Goal: Information Seeking & Learning: Learn about a topic

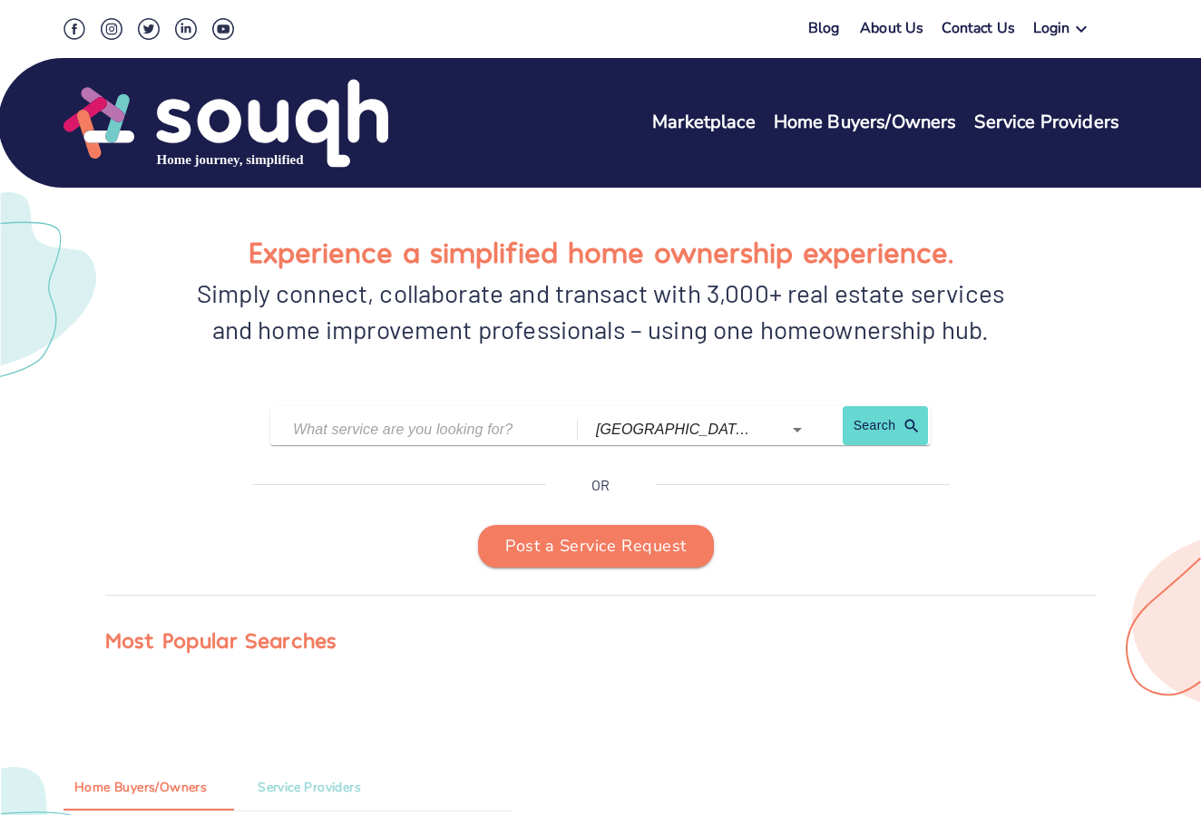
click at [690, 115] on link "Marketplace" at bounding box center [703, 123] width 103 height 26
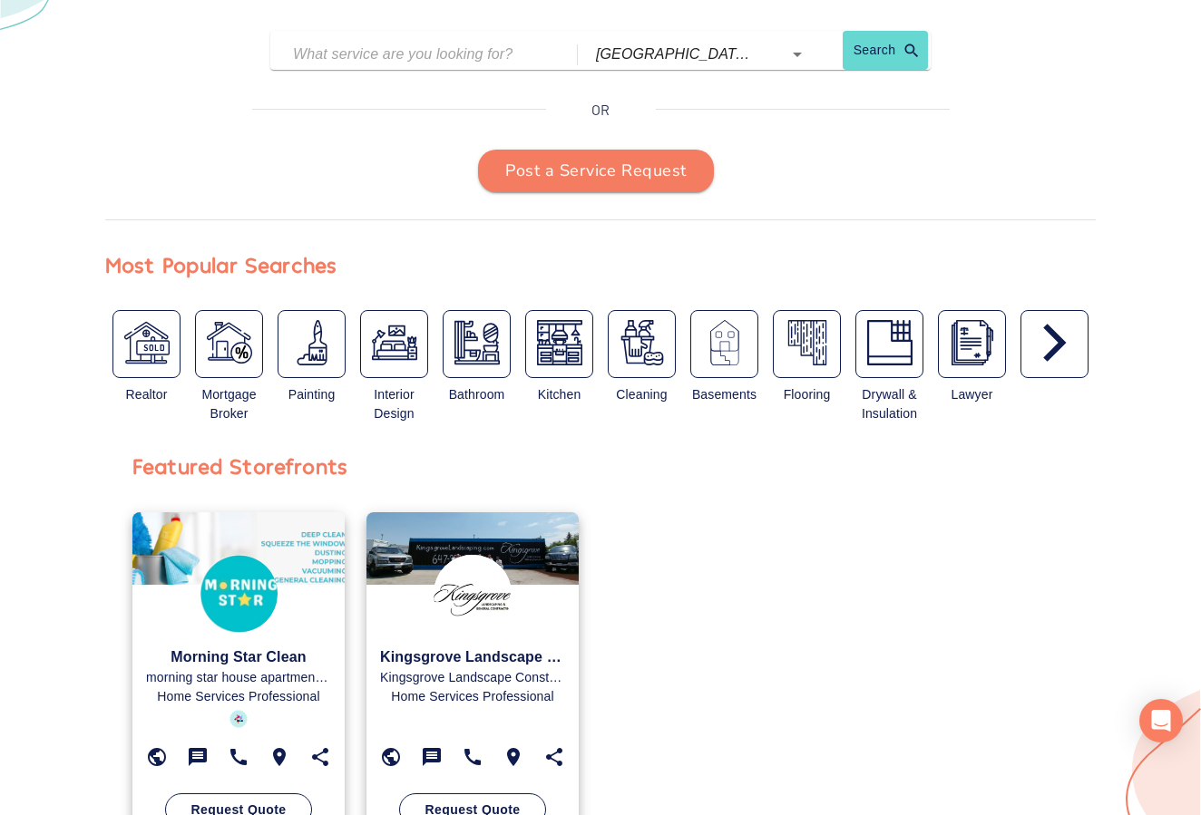
scroll to position [378, 0]
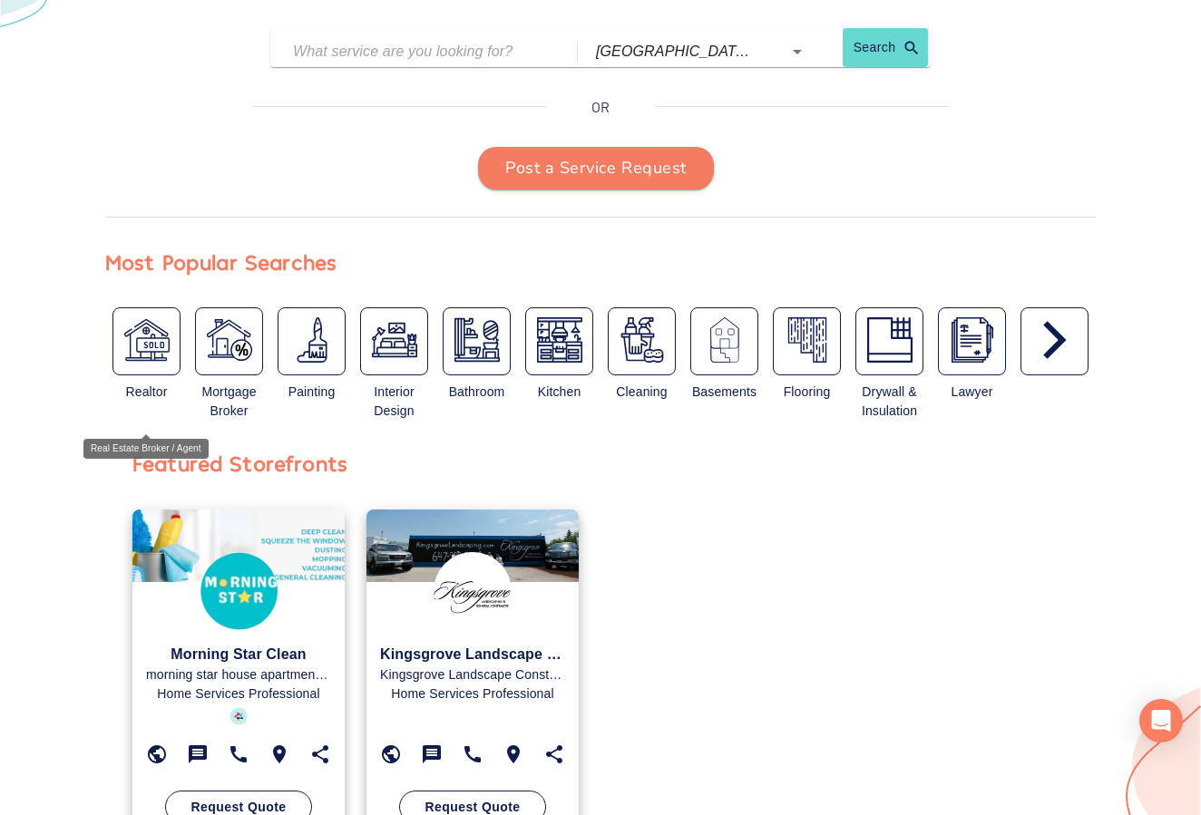
click at [152, 344] on img "button" at bounding box center [146, 339] width 45 height 45
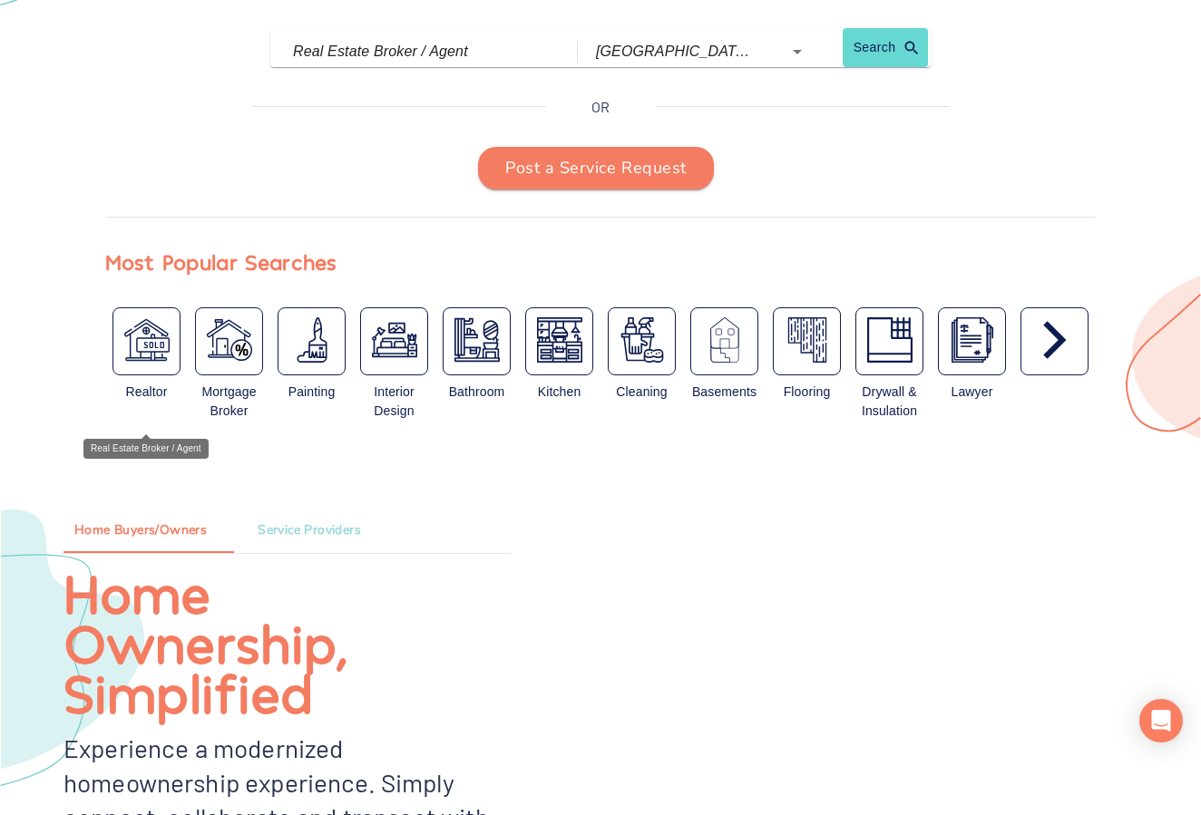
type input "Real Estate Broker / Agent"
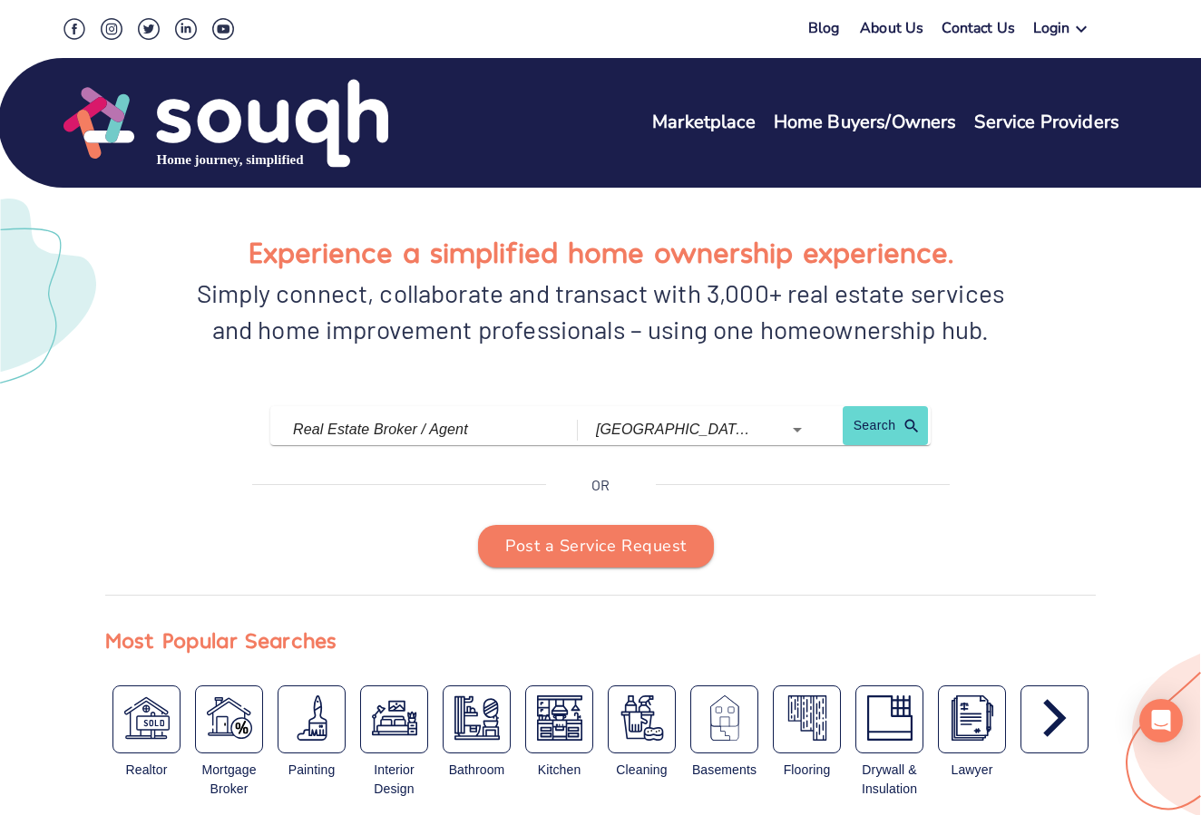
scroll to position [0, 0]
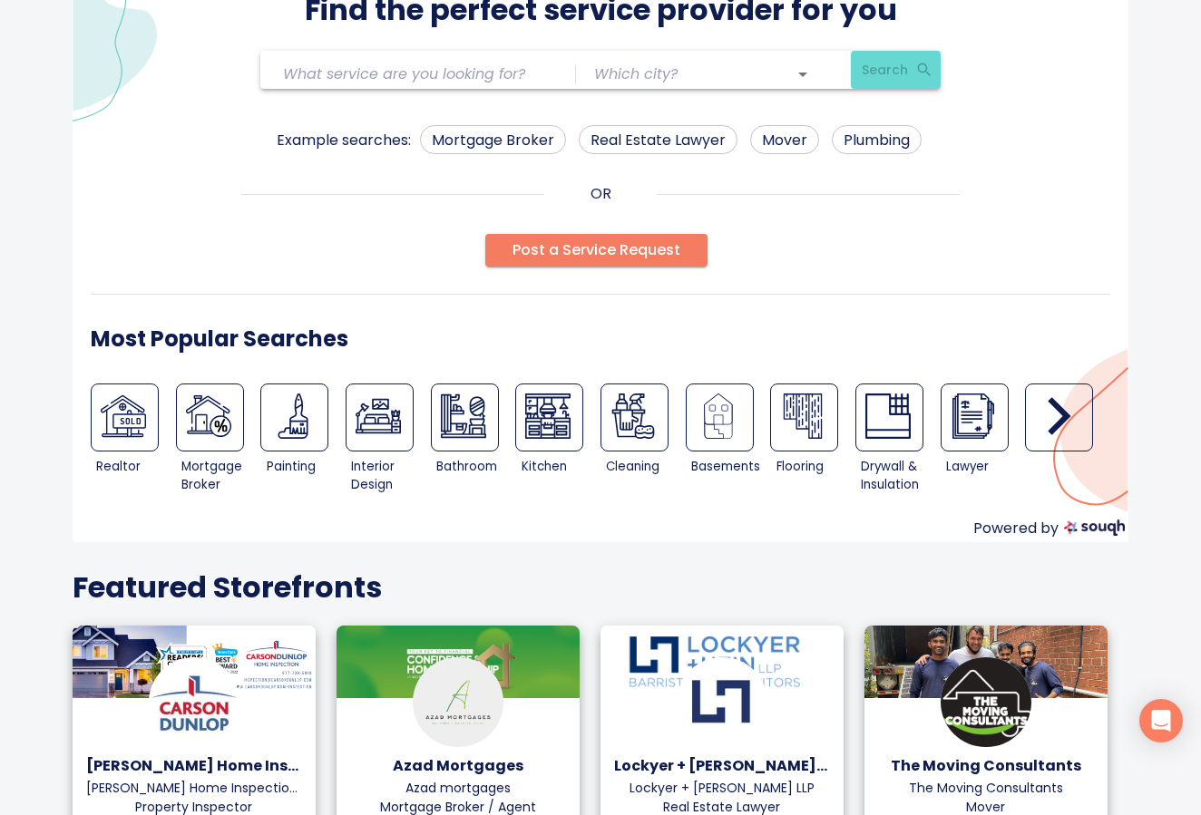
scroll to position [99, 0]
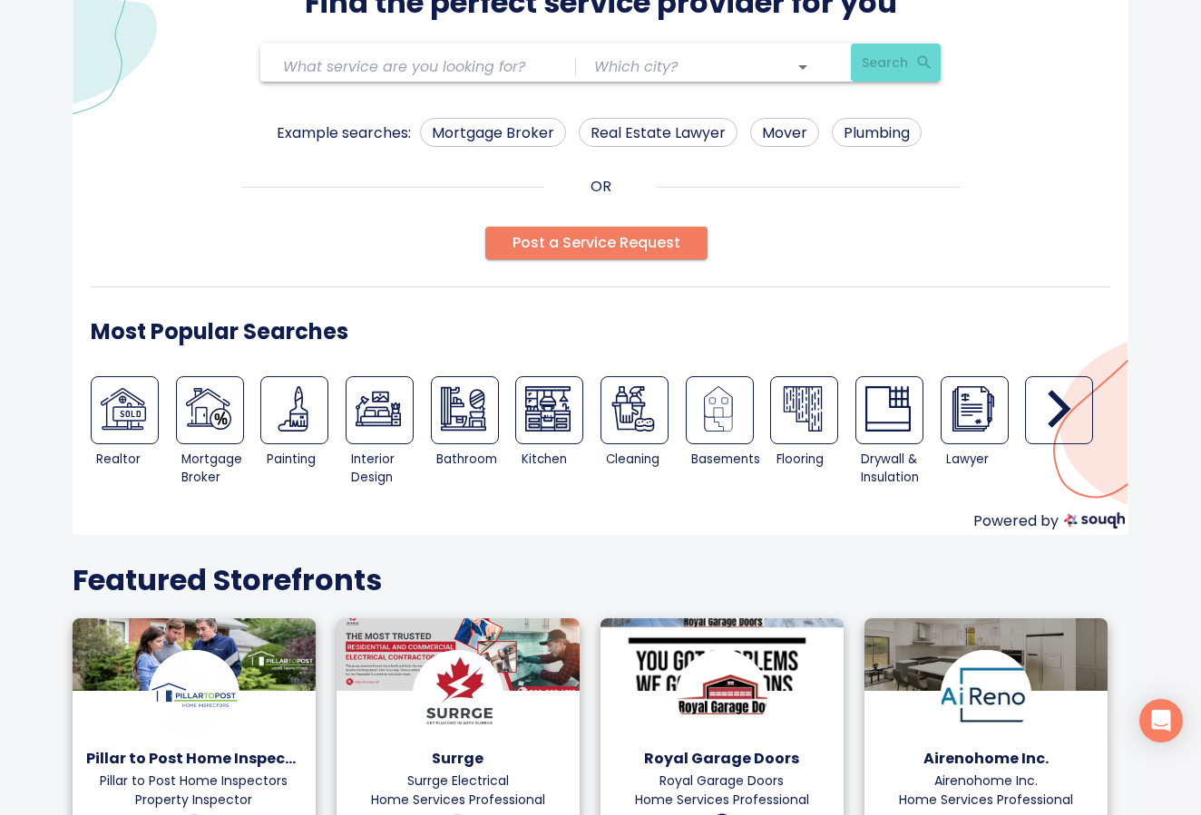
click at [1041, 428] on icon "button" at bounding box center [1059, 408] width 45 height 45
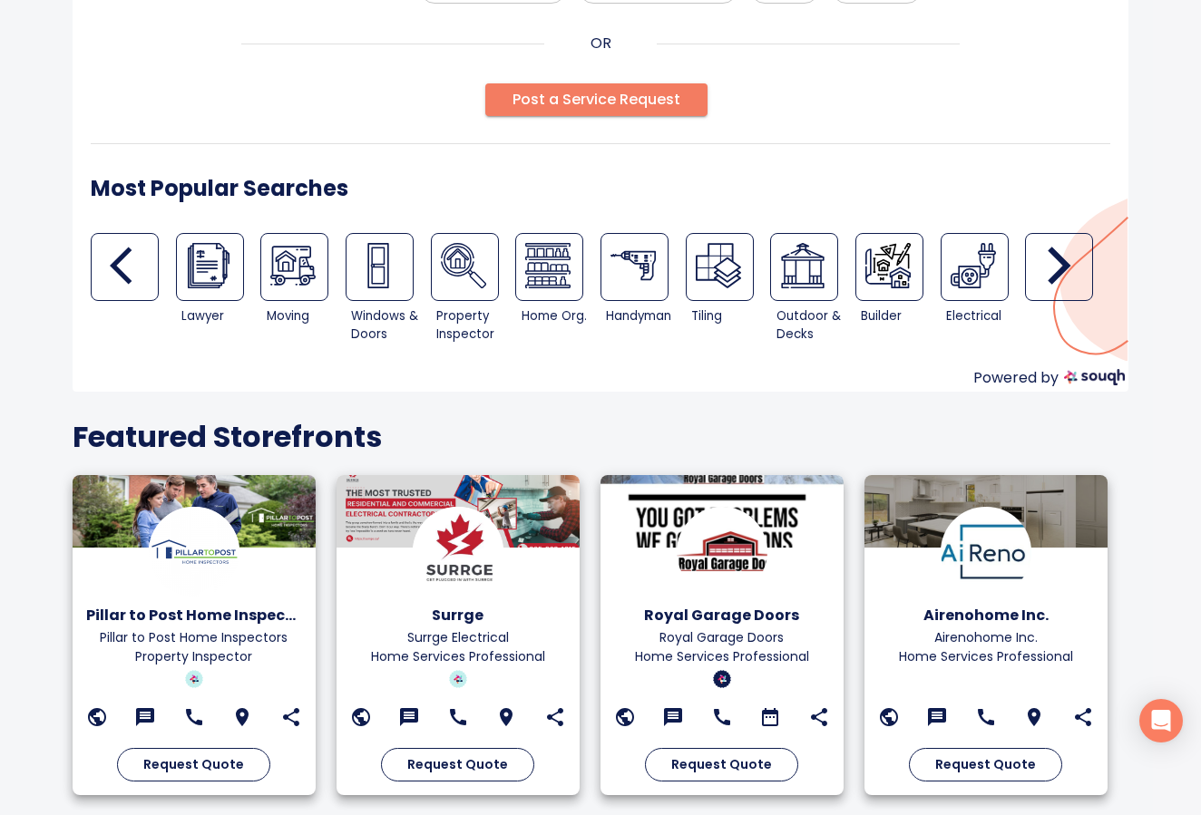
scroll to position [244, 0]
click at [1033, 273] on div "button" at bounding box center [1059, 267] width 68 height 68
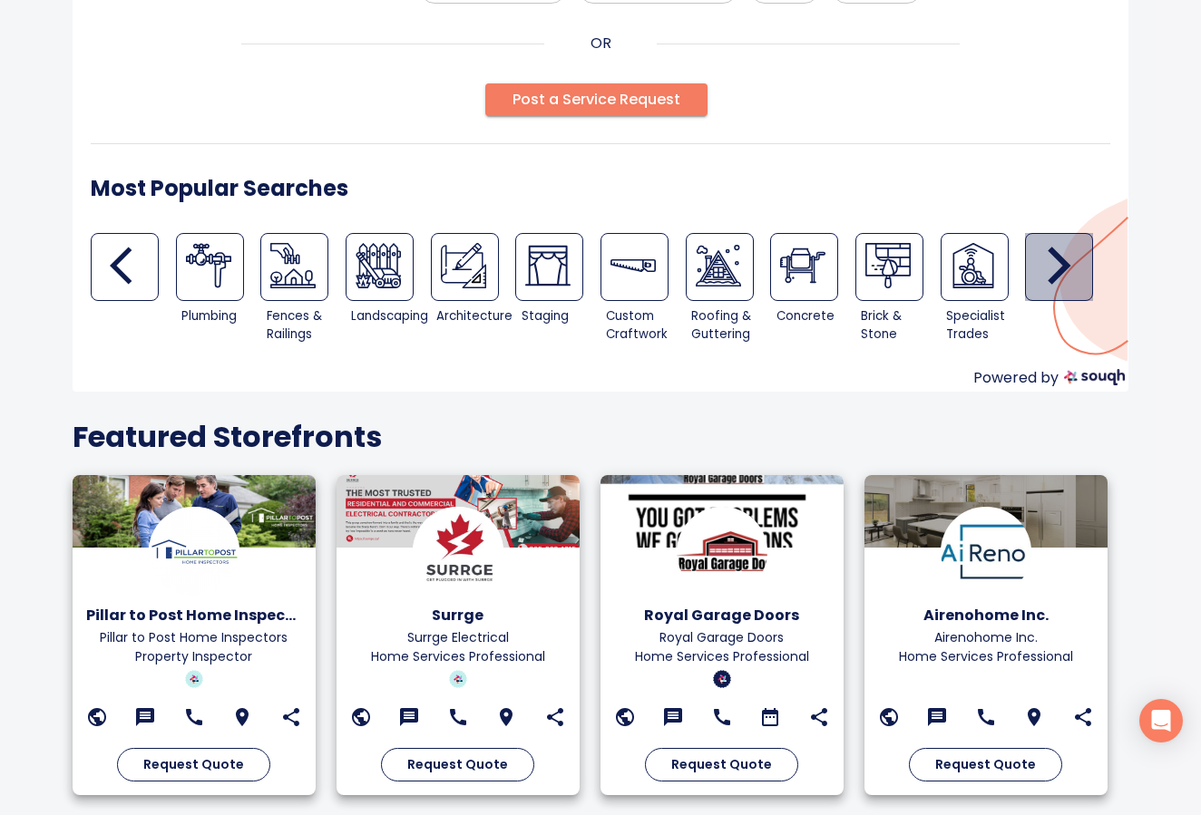
scroll to position [238, 1]
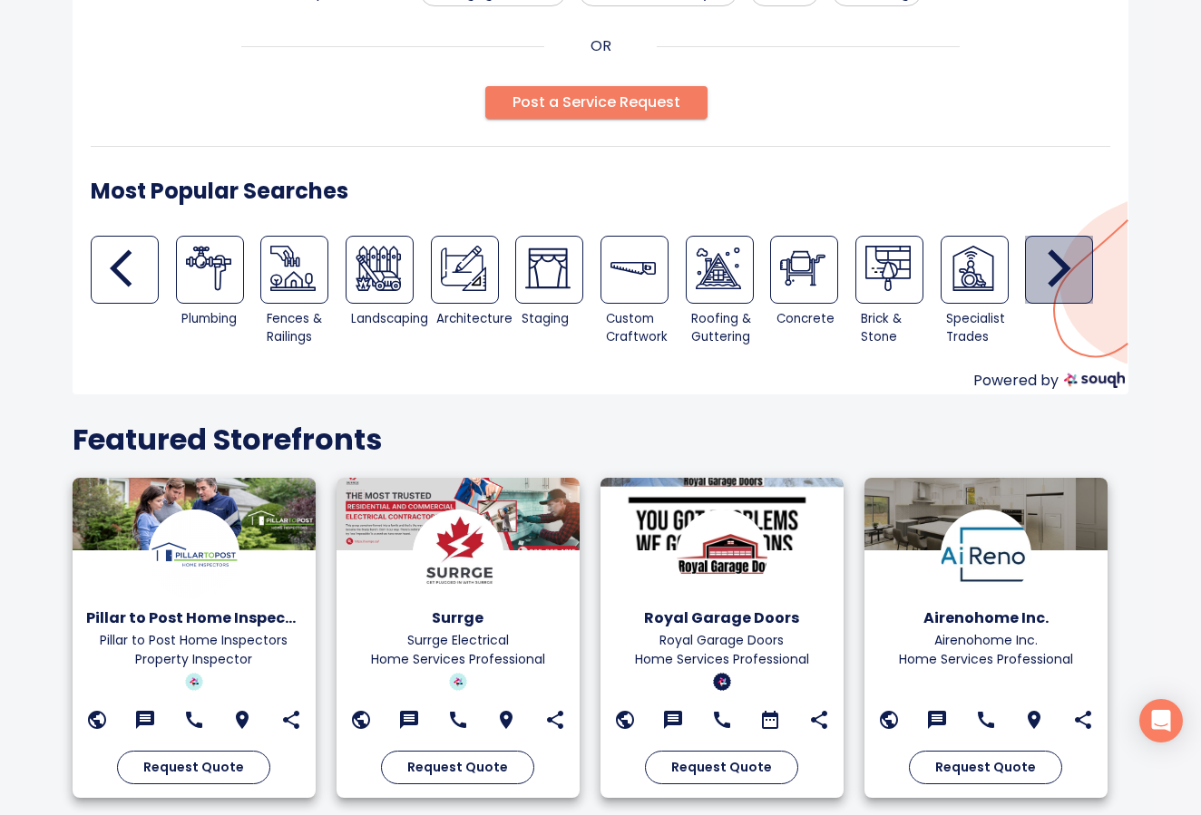
click at [1037, 273] on icon "button" at bounding box center [1059, 268] width 45 height 45
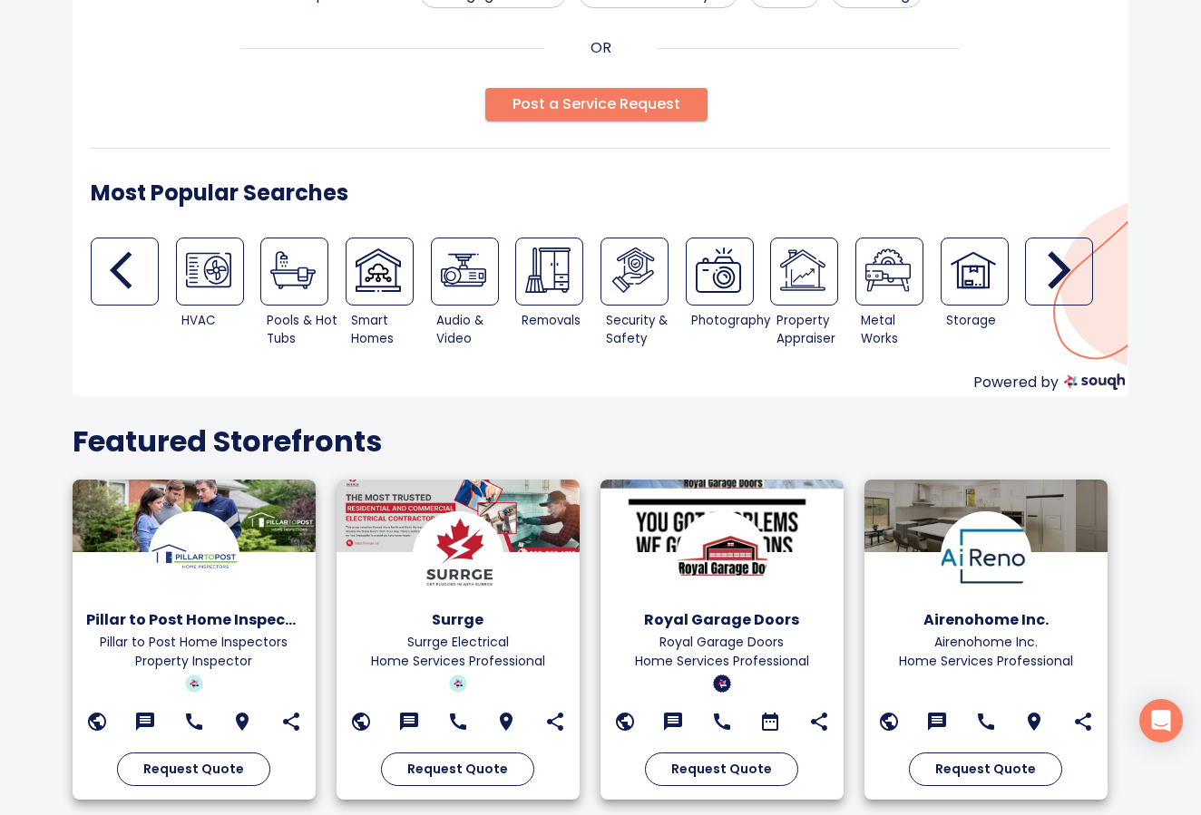
scroll to position [238, 0]
click at [1037, 273] on icon "button" at bounding box center [1059, 270] width 45 height 45
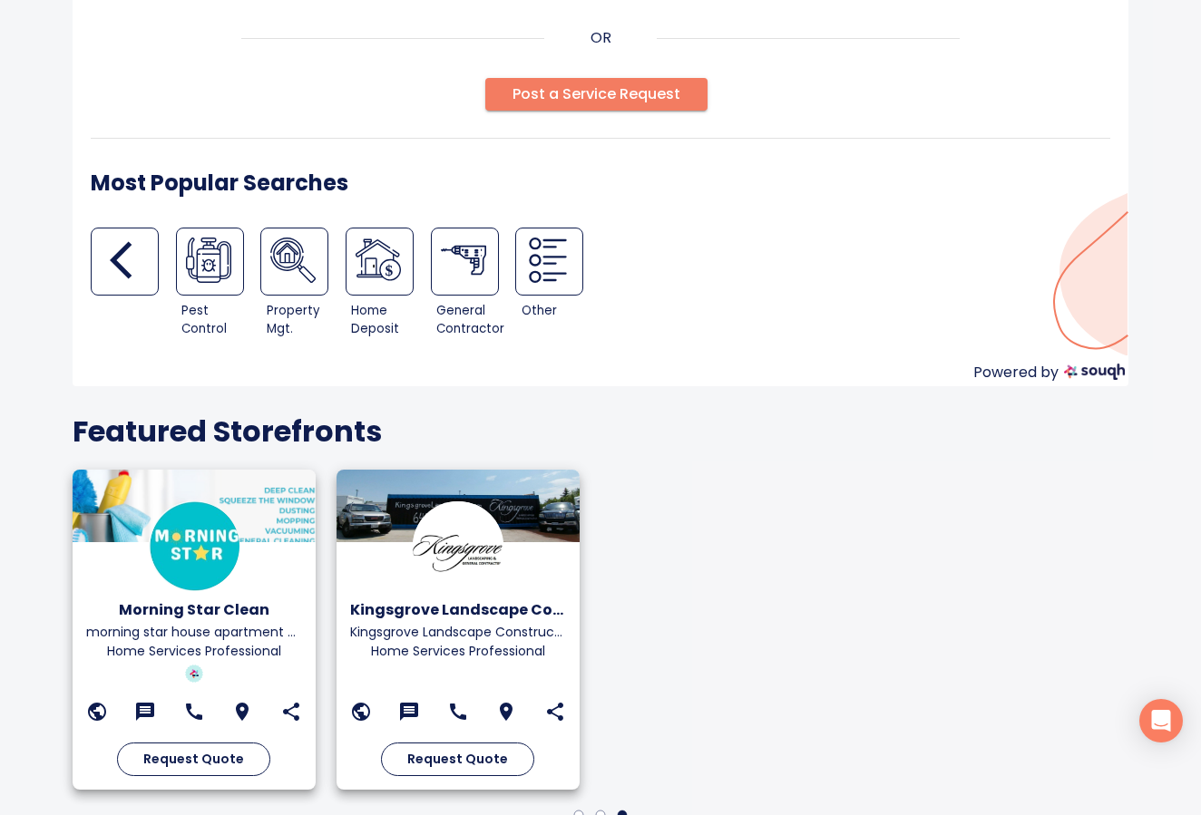
scroll to position [249, 1]
click at [132, 258] on icon "button" at bounding box center [132, 259] width 45 height 45
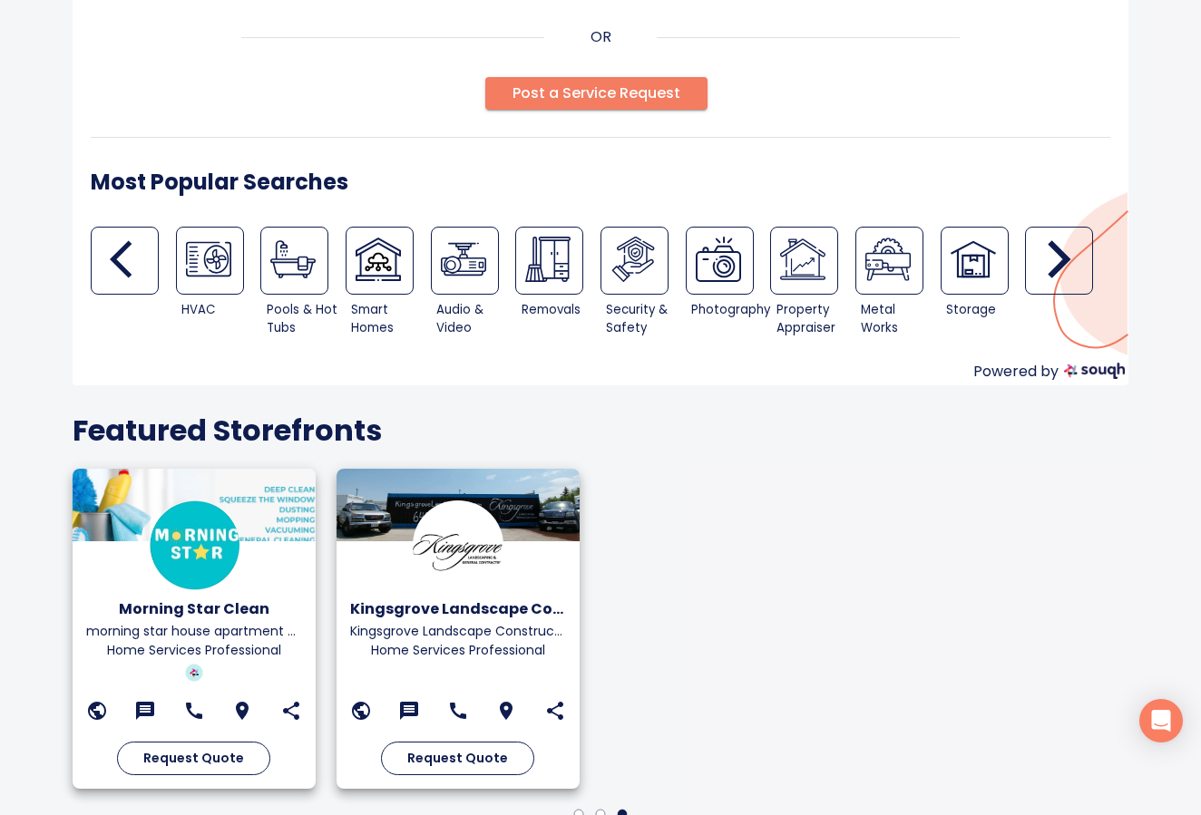
scroll to position [247, 1]
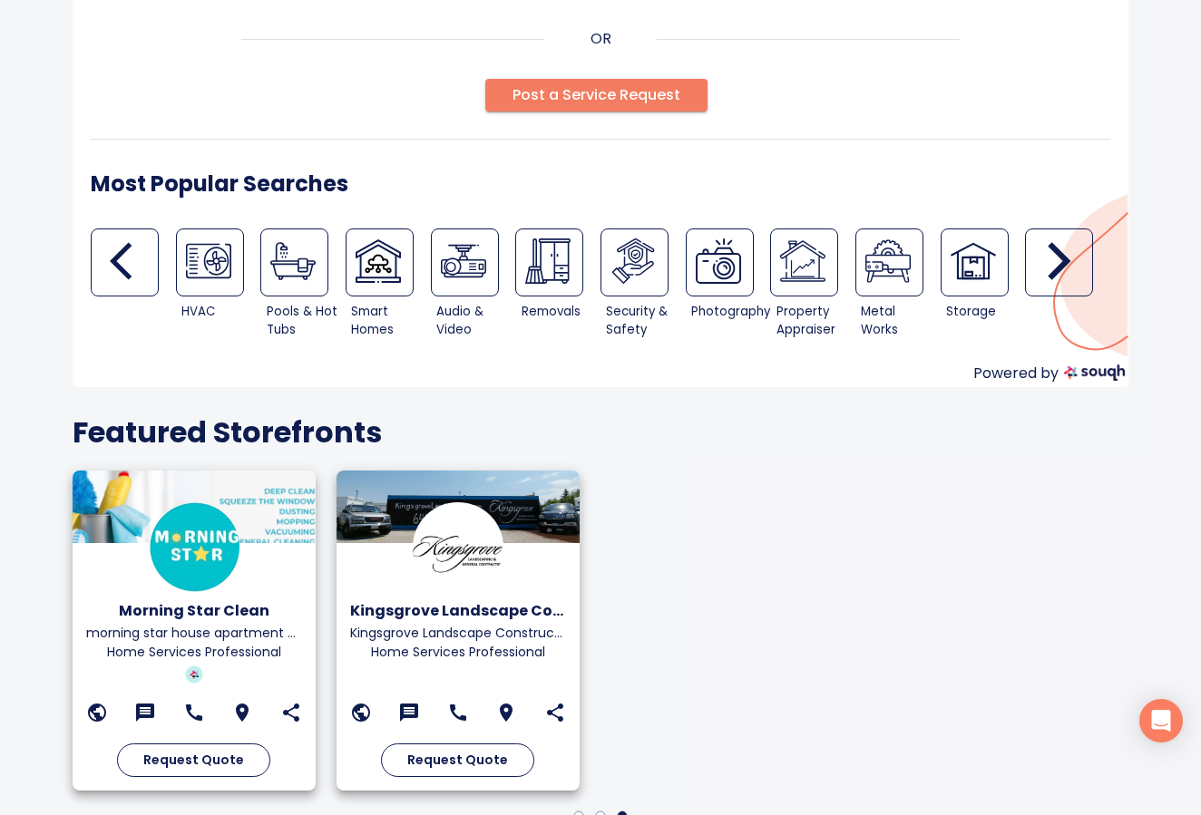
click at [132, 258] on icon "button" at bounding box center [132, 261] width 45 height 45
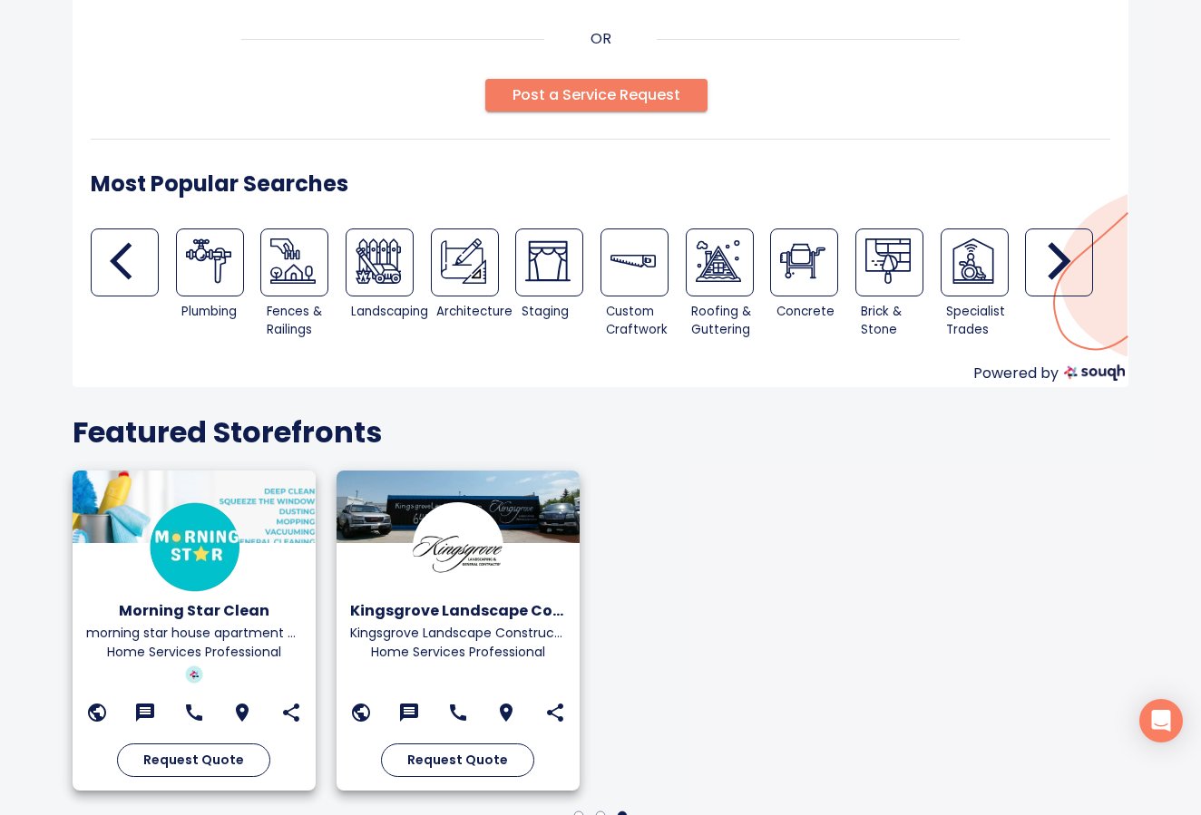
scroll to position [248, 1]
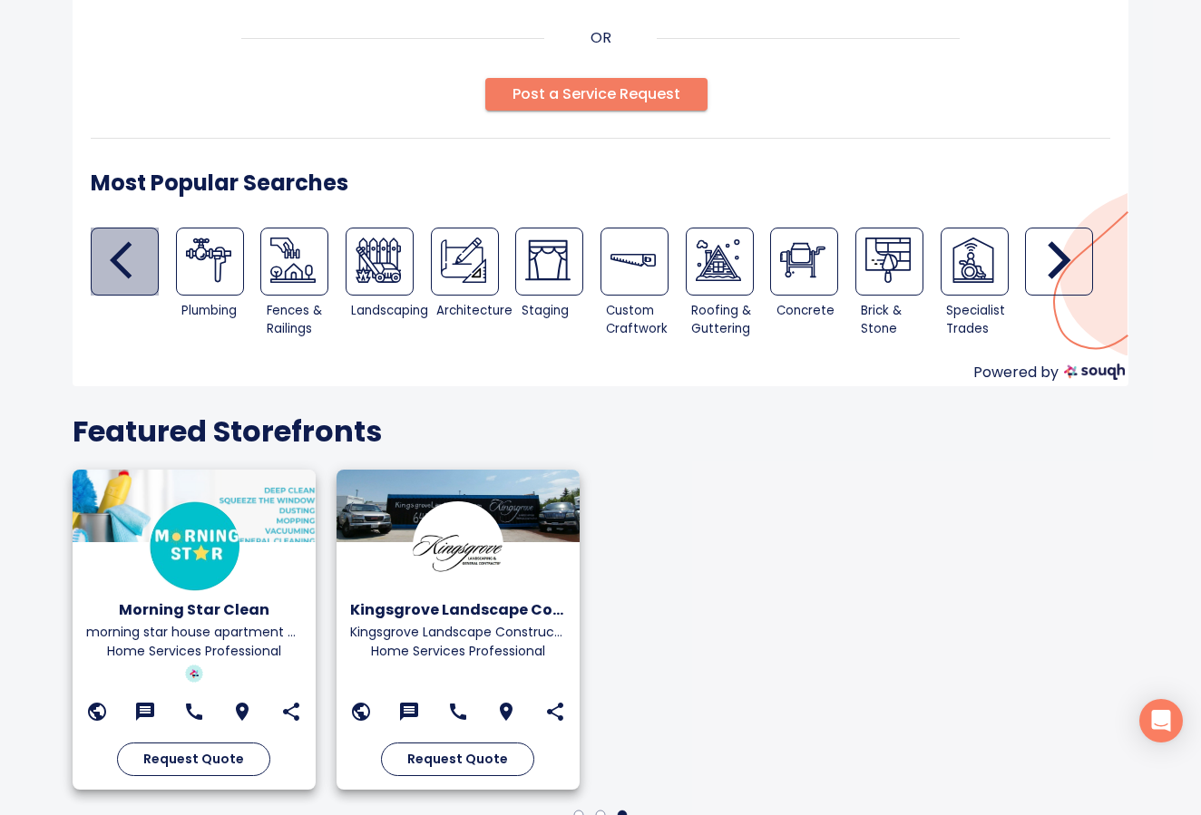
click at [132, 258] on icon "button" at bounding box center [132, 260] width 45 height 45
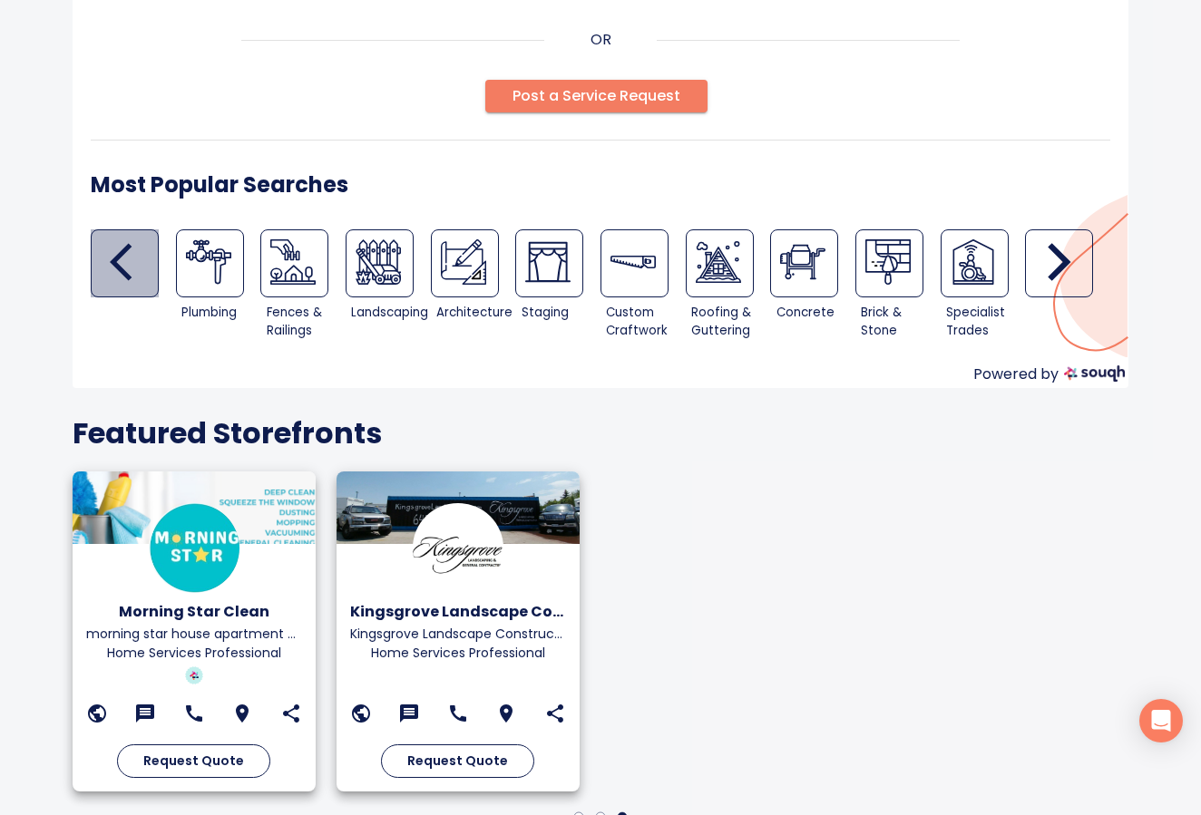
scroll to position [252, 1]
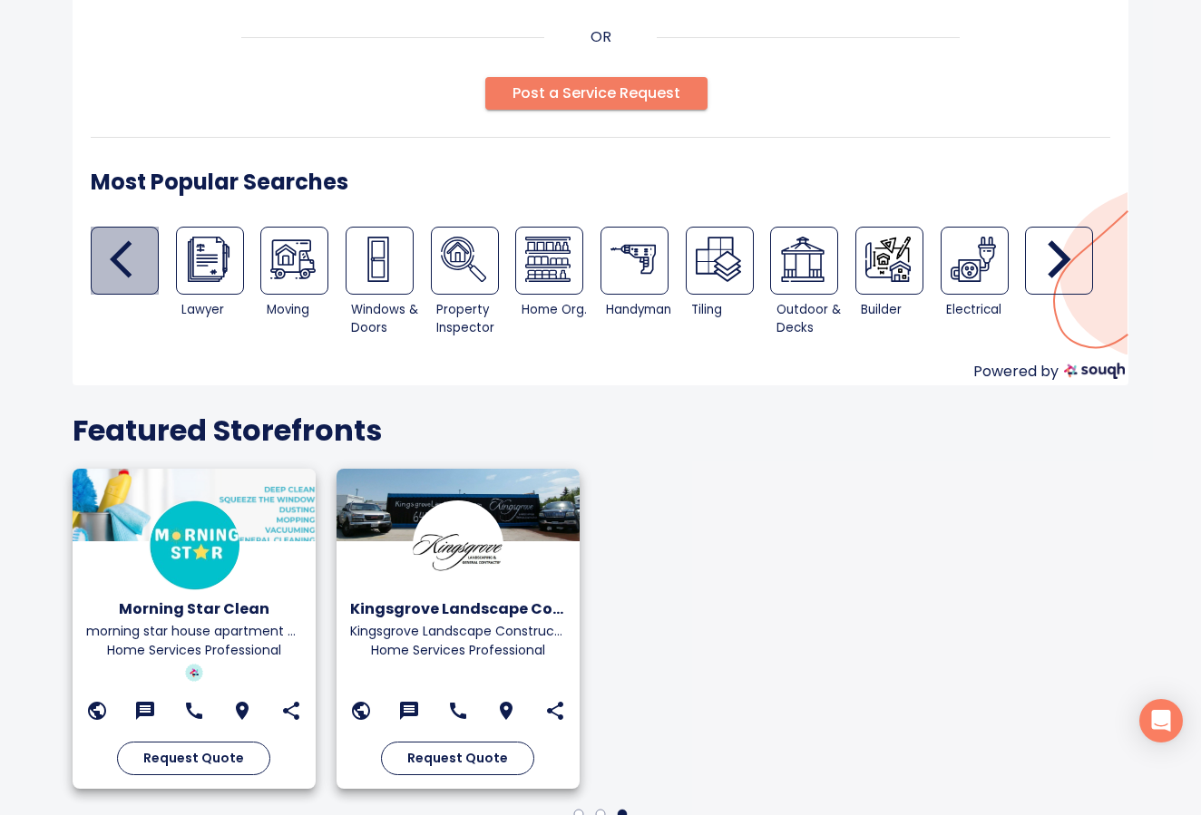
click at [132, 258] on icon "button" at bounding box center [132, 259] width 45 height 45
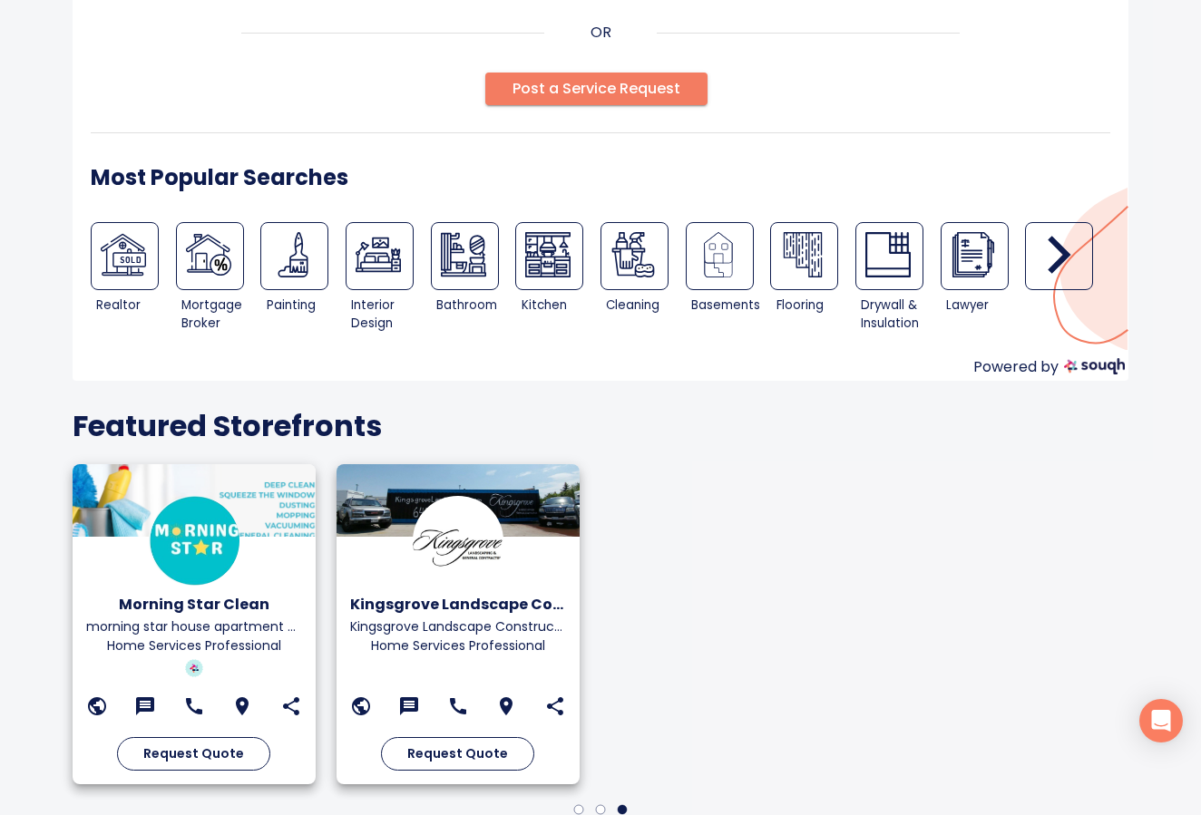
scroll to position [255, 0]
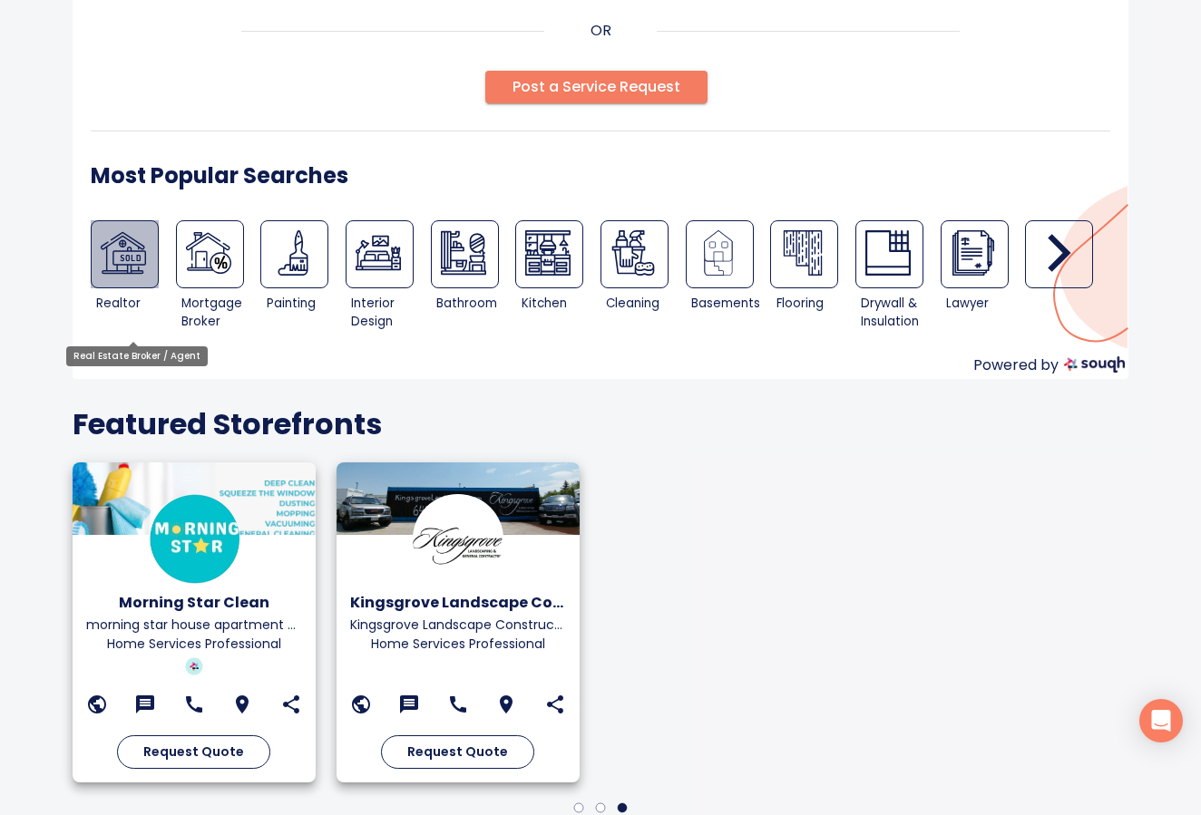
click at [132, 258] on img at bounding box center [123, 252] width 45 height 45
type input "Real Estate Broker / Agent"
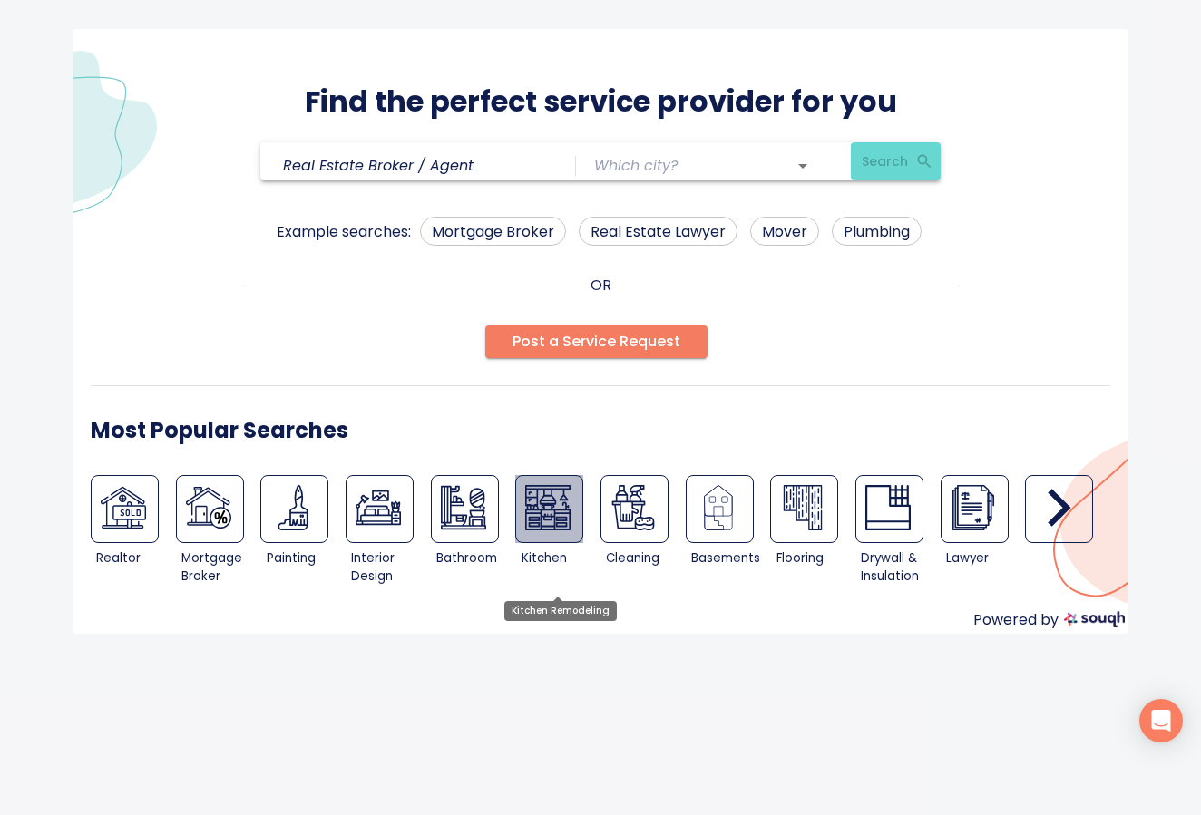
click at [540, 522] on img at bounding box center [547, 507] width 45 height 45
type input "Kitchen Remodeling"
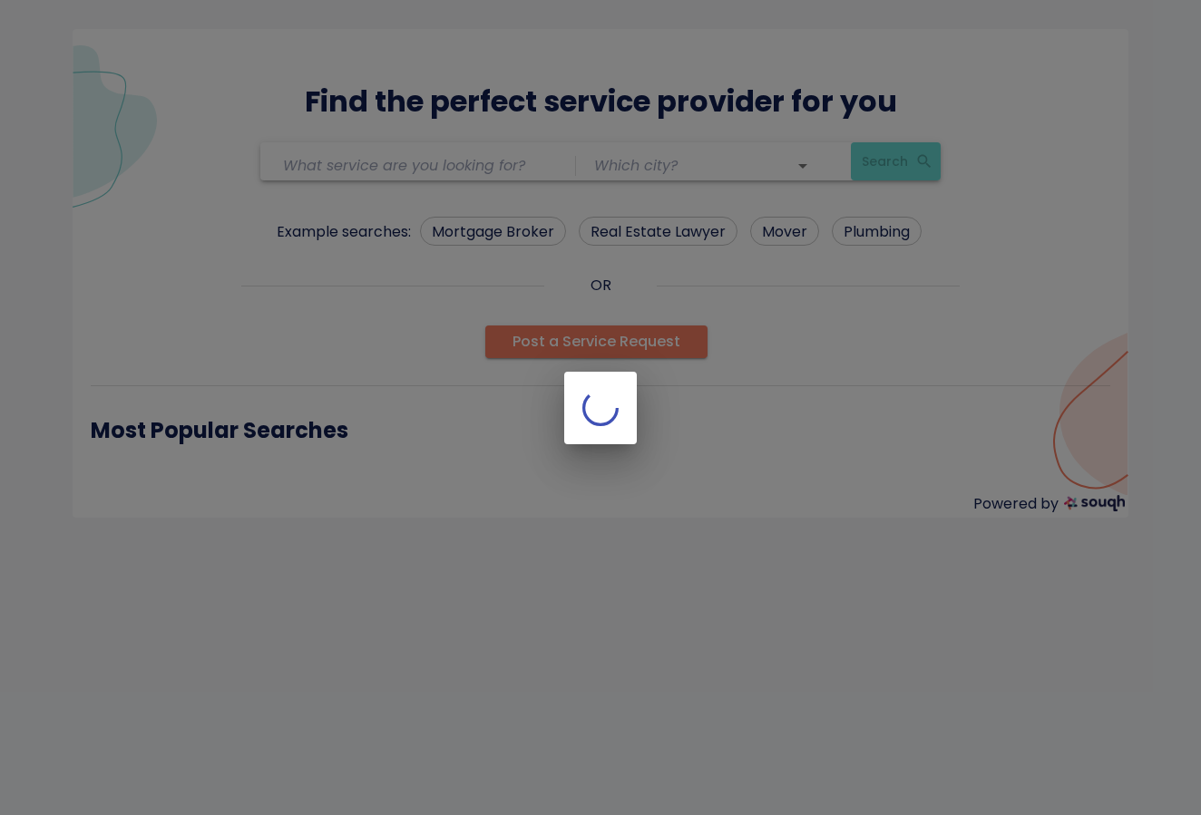
type input "Kitchen Remodeling"
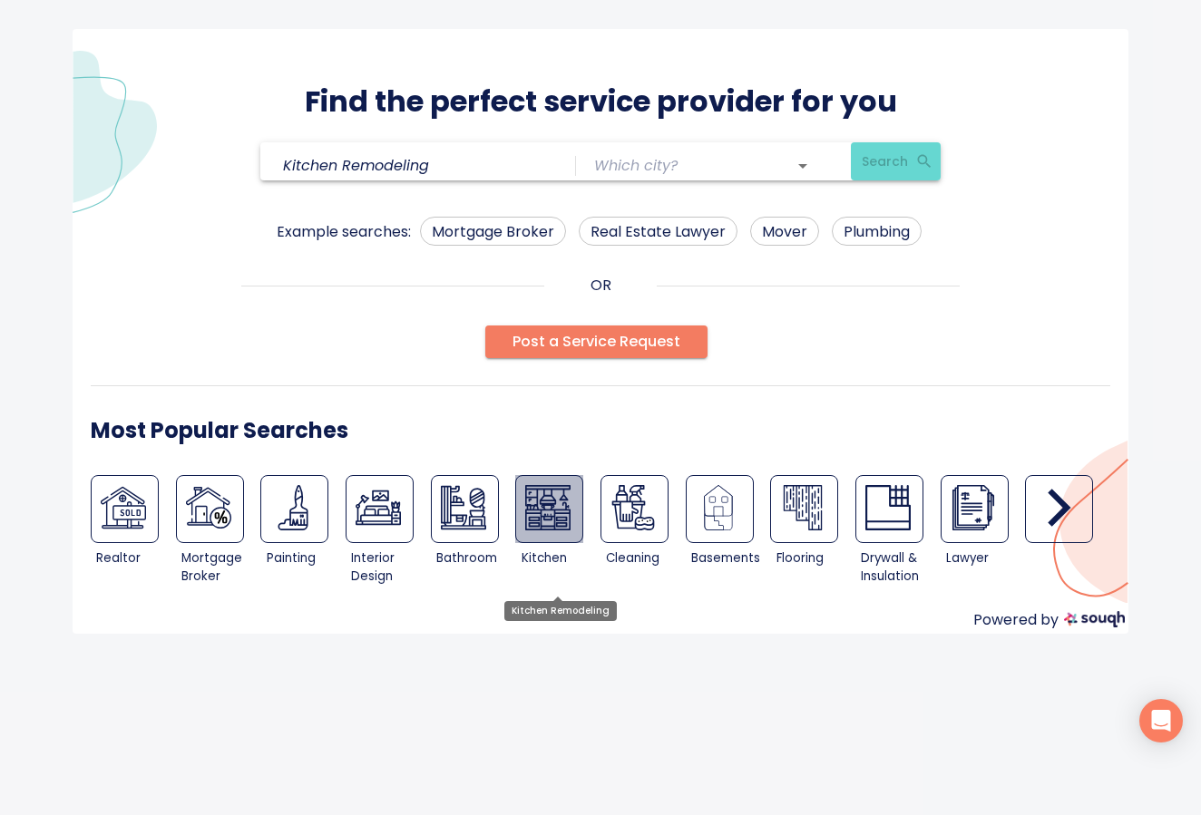
click at [541, 511] on img at bounding box center [547, 507] width 45 height 45
click at [725, 532] on div at bounding box center [720, 509] width 68 height 68
type input "Basements"
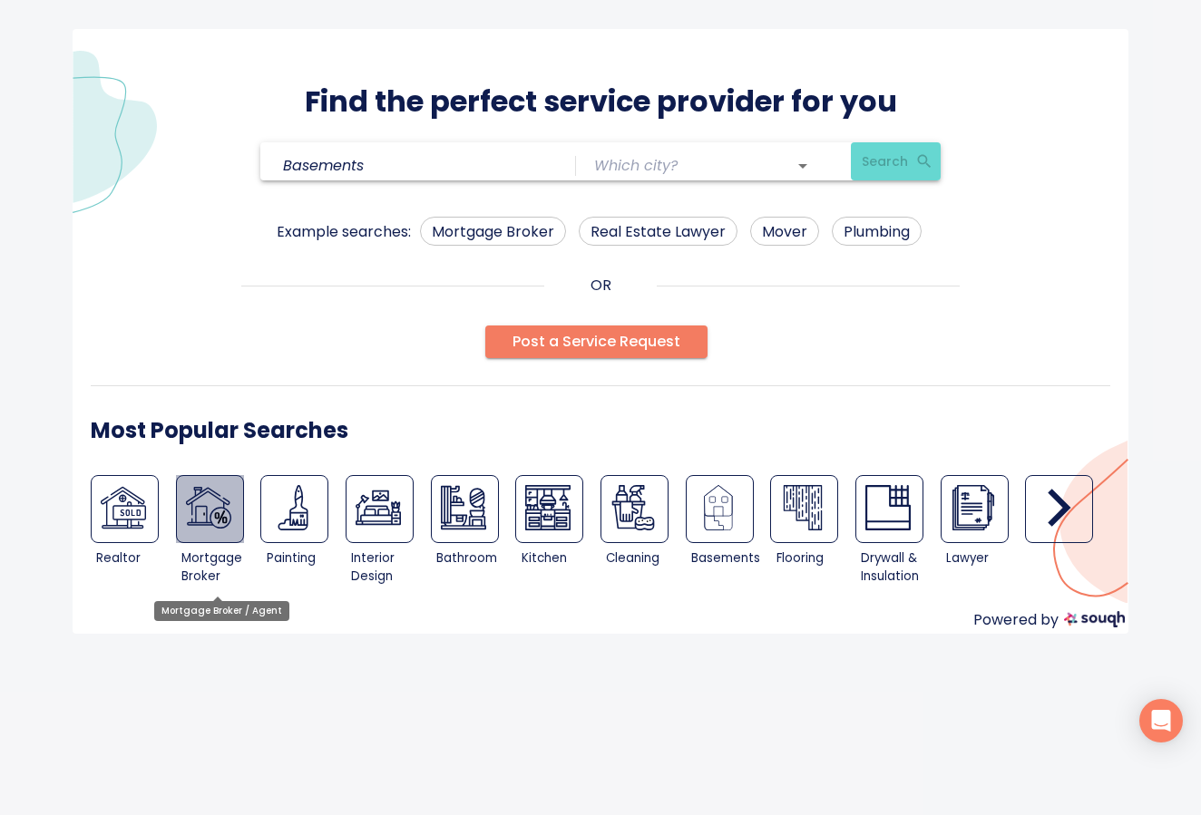
click at [209, 522] on img at bounding box center [208, 507] width 45 height 45
type input "Mortgage Broker / Agent"
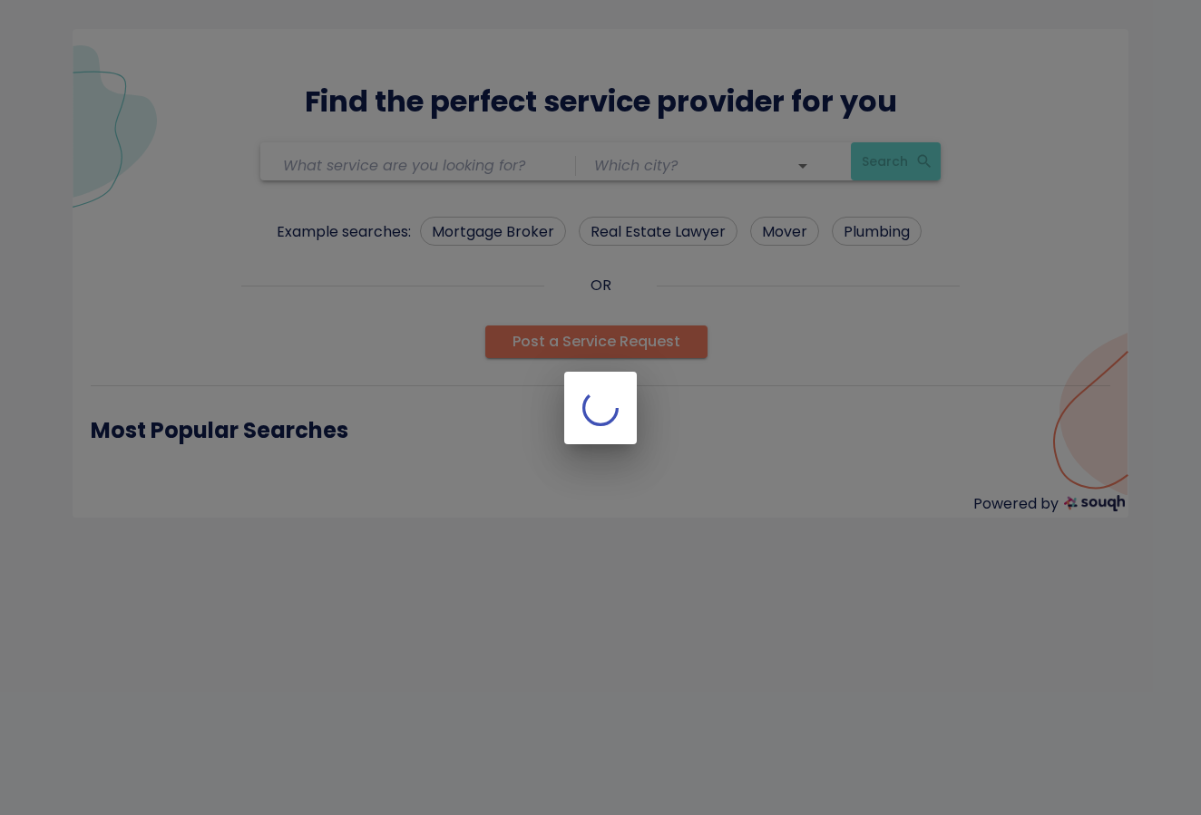
type input "Mortgage Broker / Agent"
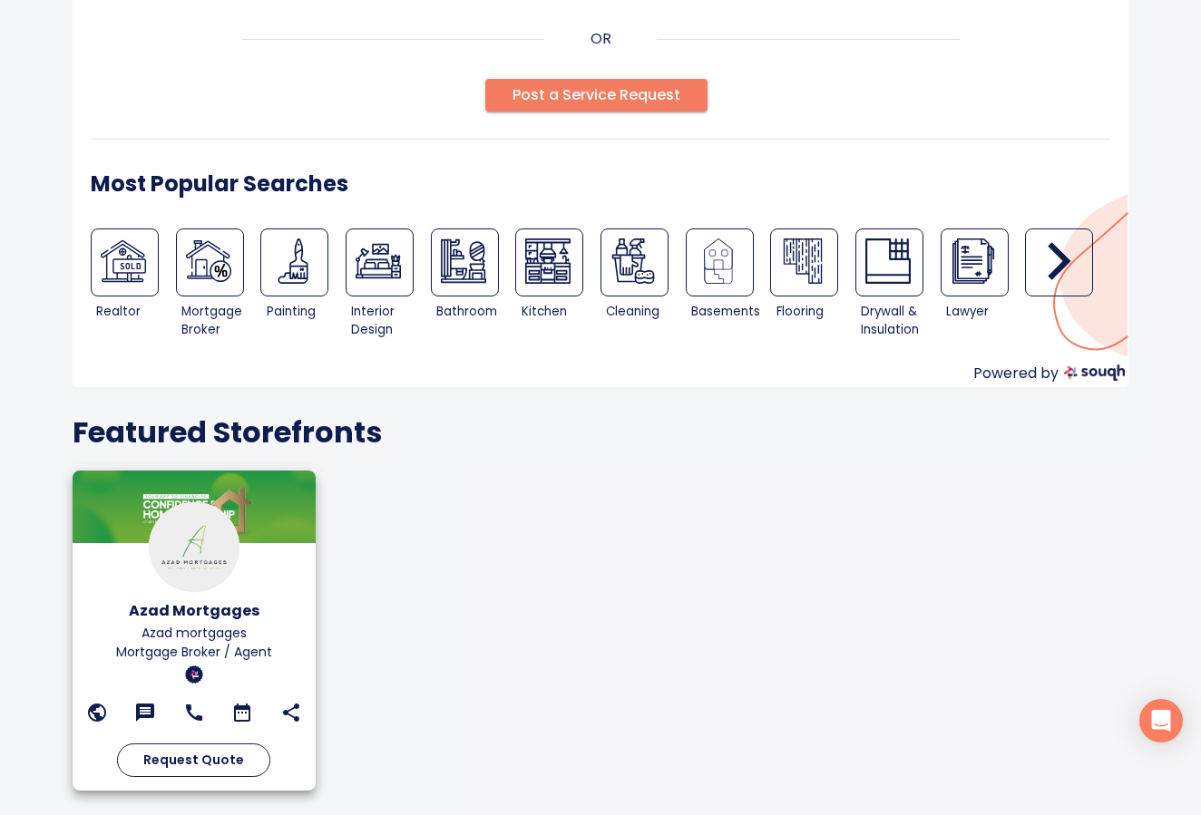
scroll to position [246, 0]
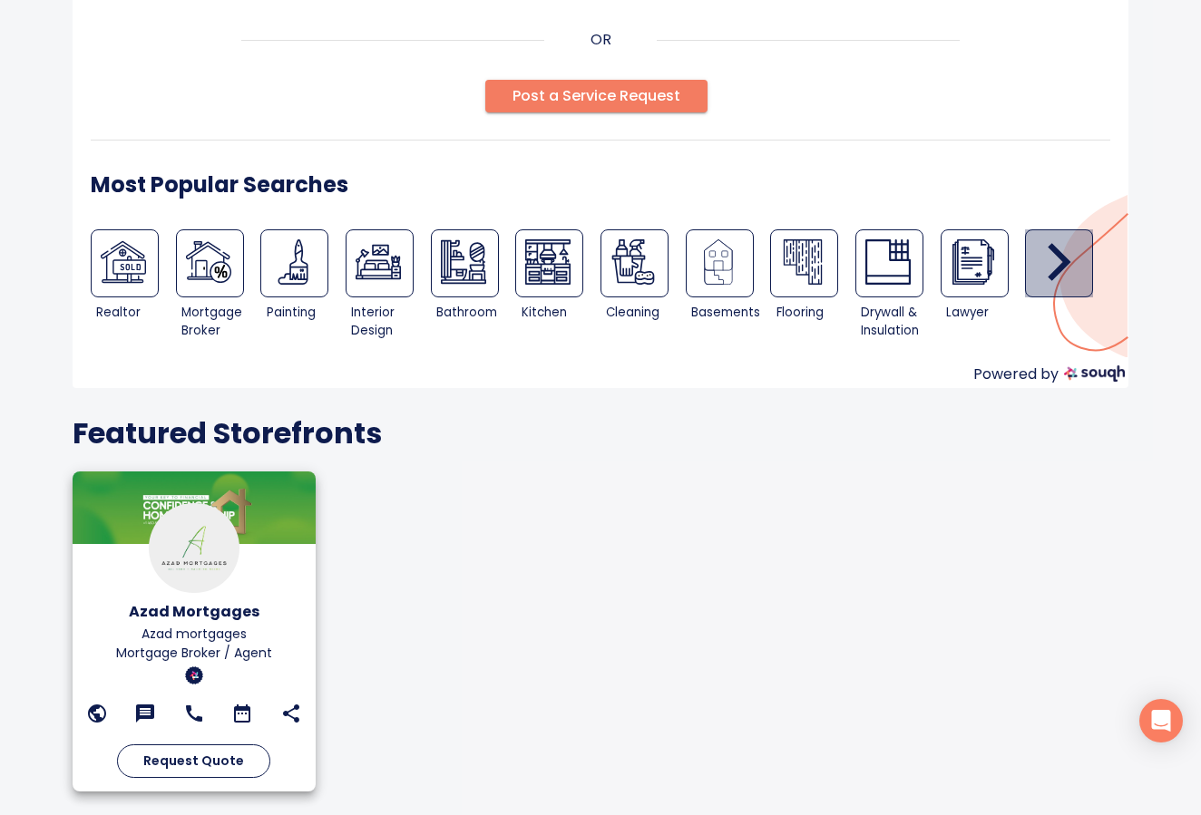
click at [1057, 291] on div "button" at bounding box center [1059, 263] width 68 height 68
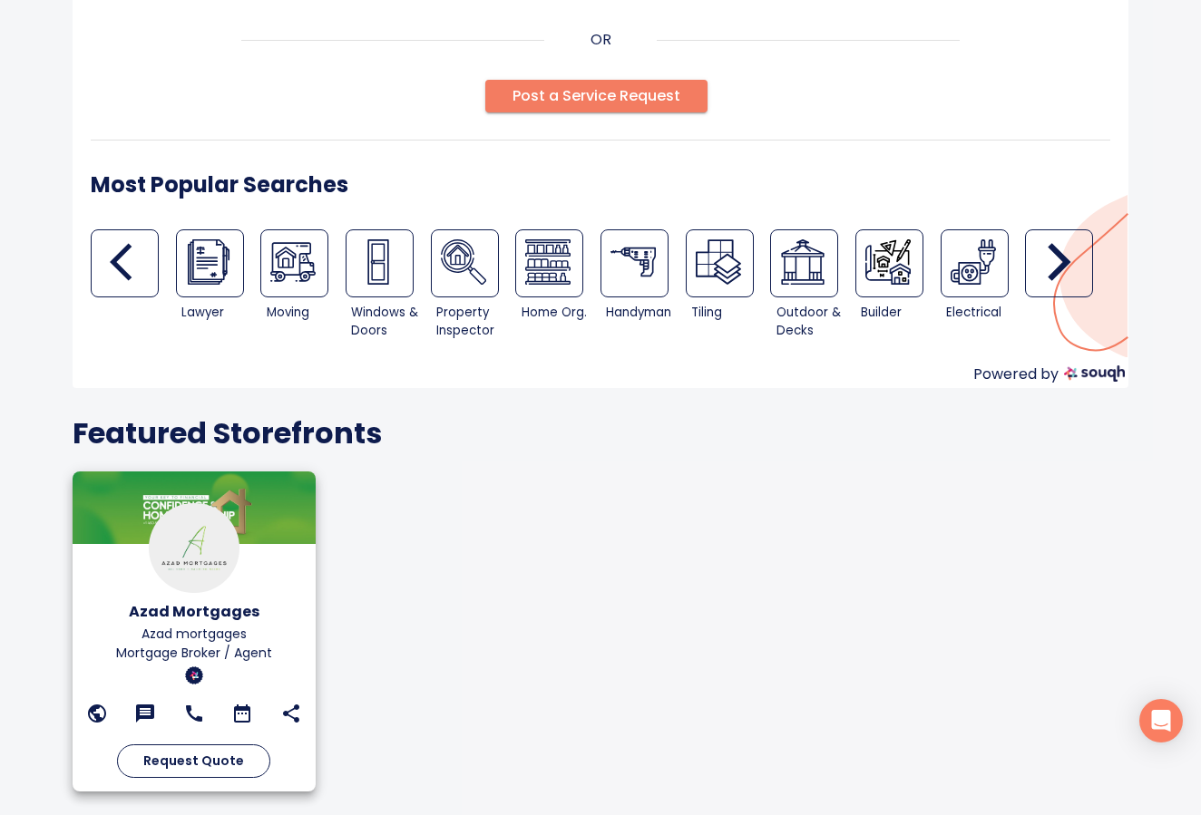
click at [1057, 291] on div "button" at bounding box center [1059, 263] width 68 height 68
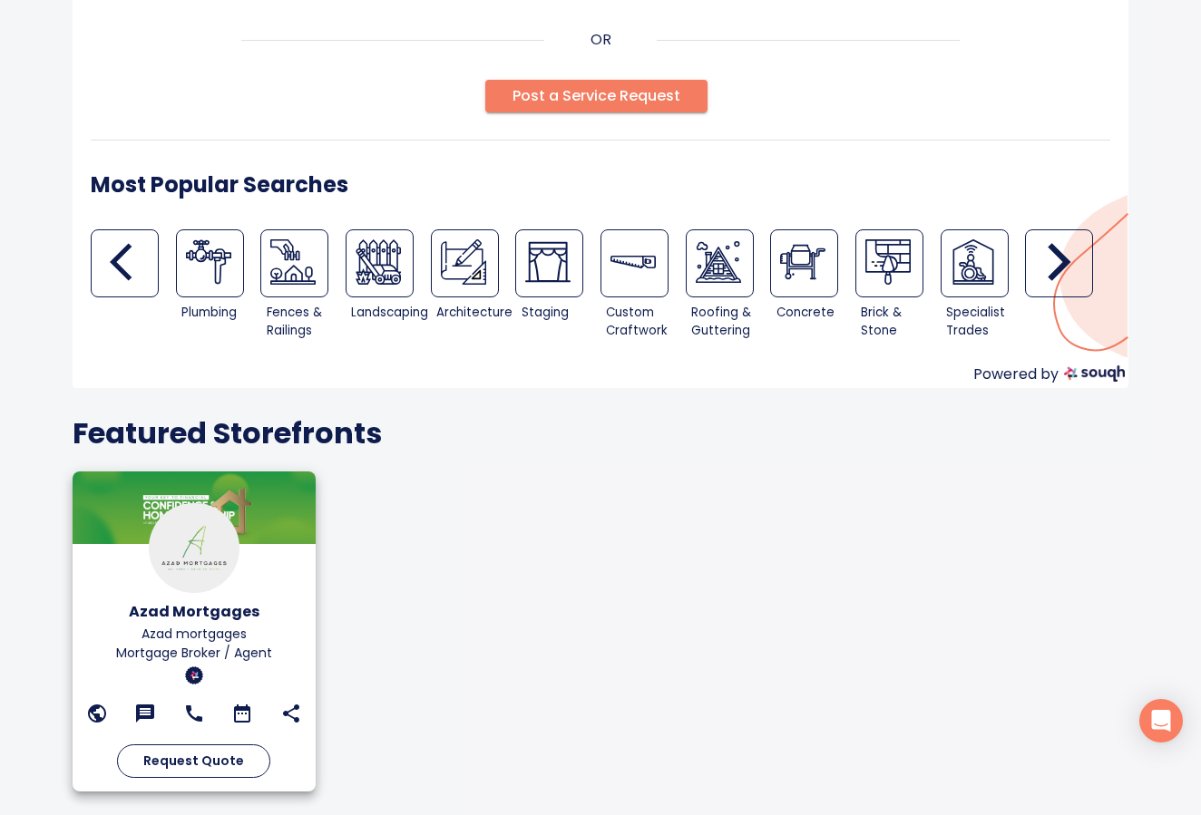
click at [1056, 291] on div "button" at bounding box center [1059, 263] width 68 height 68
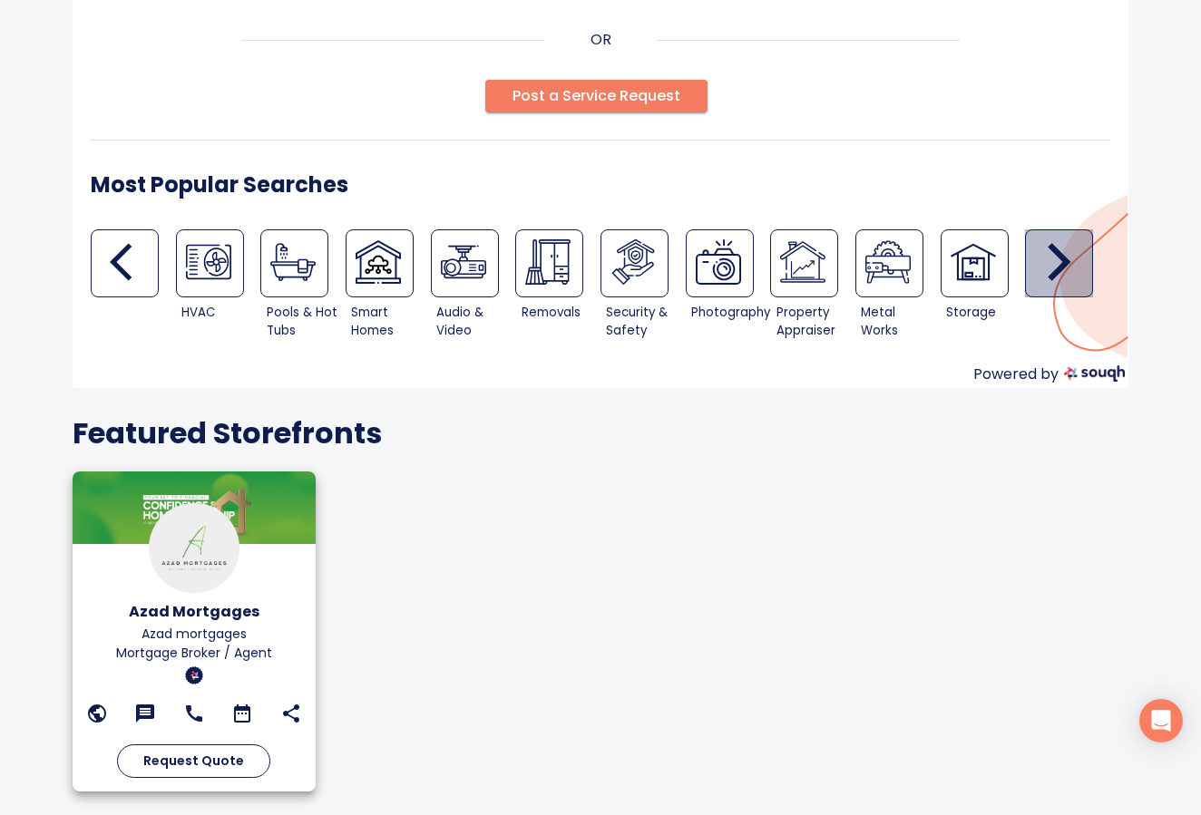
click at [1056, 291] on div "button" at bounding box center [1059, 263] width 68 height 68
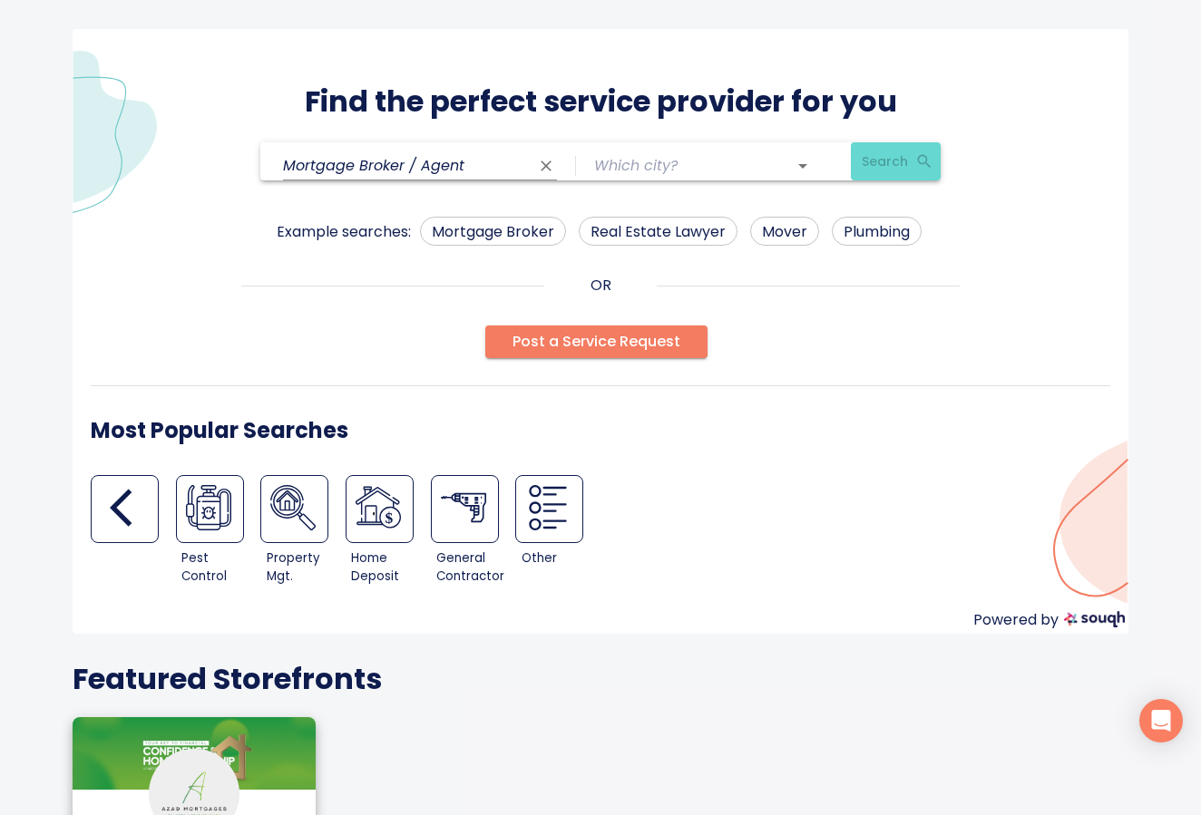
scroll to position [0, 0]
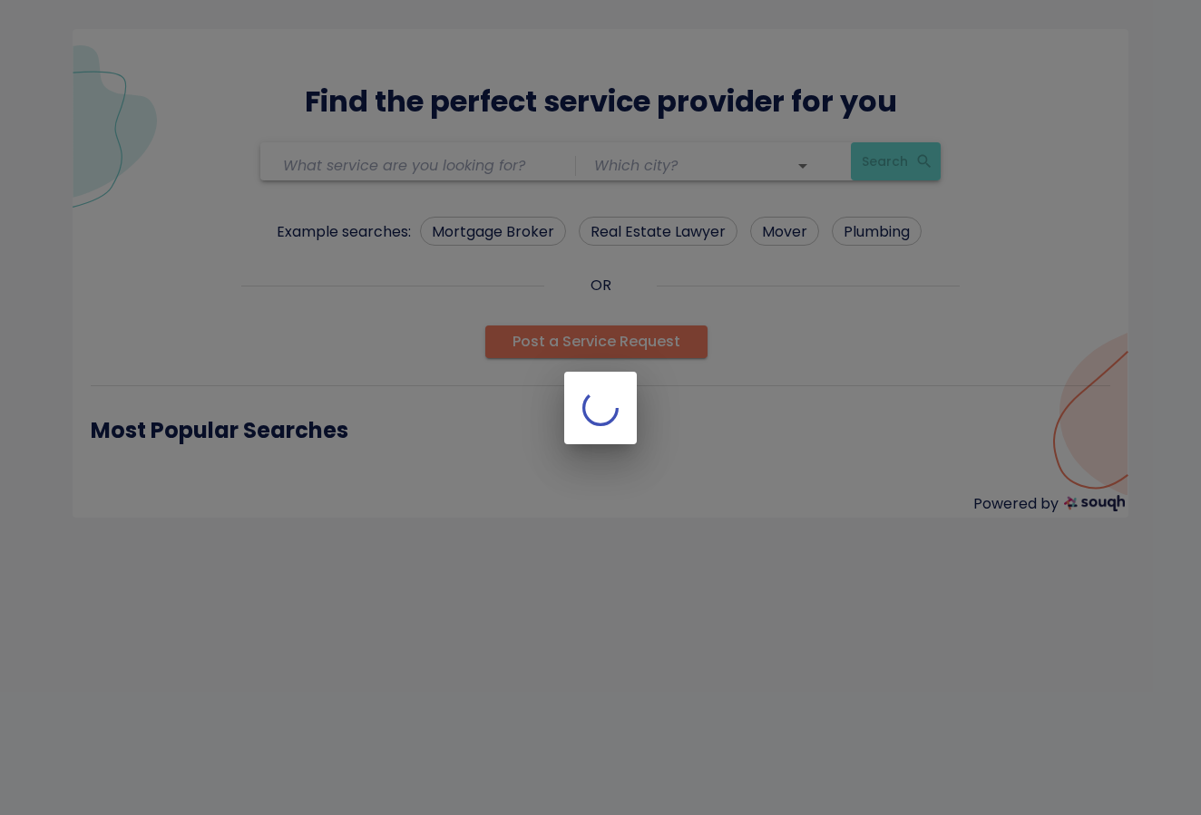
type input "Real Estate Broker / Agent"
type input "[GEOGRAPHIC_DATA] ([GEOGRAPHIC_DATA])"
